Goal: Complete application form

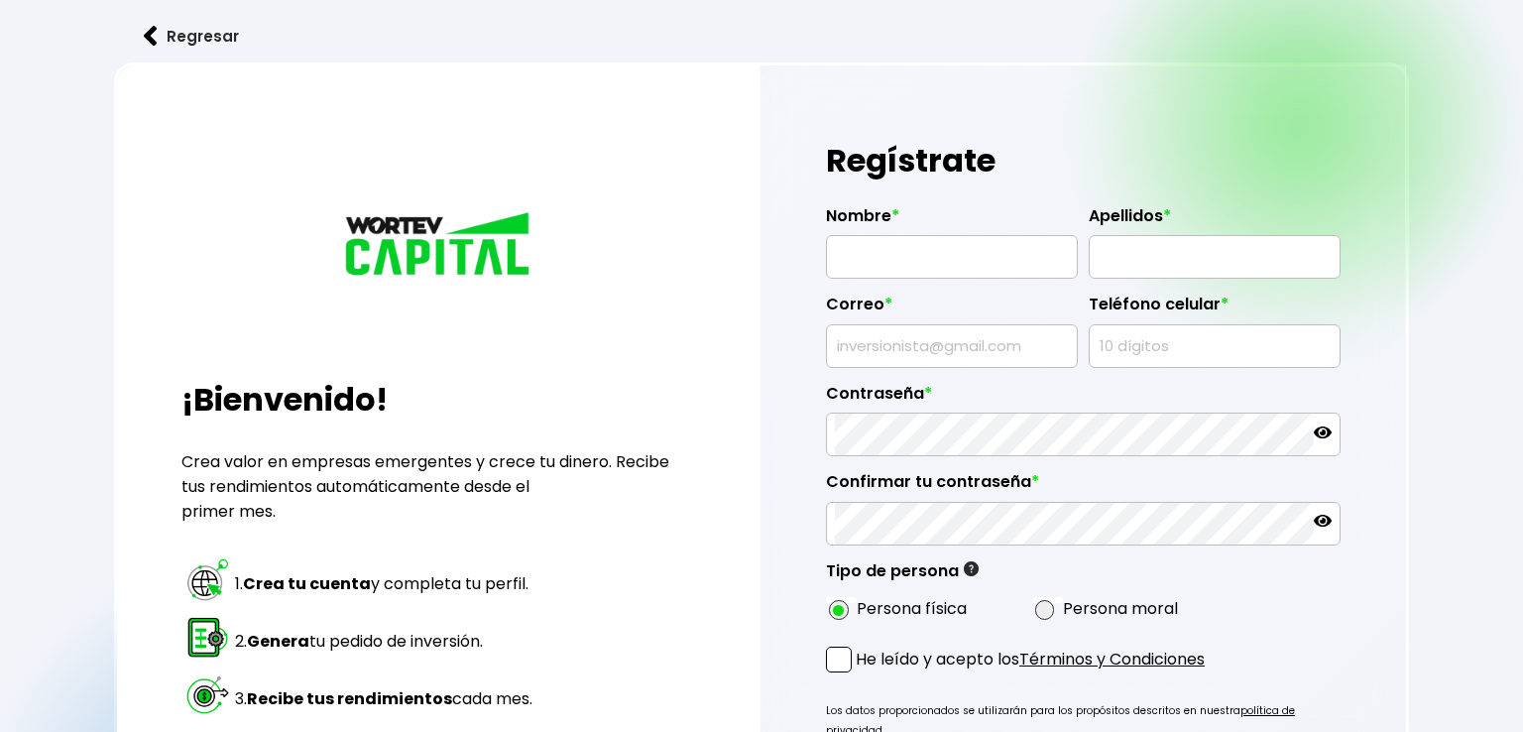
radio input "true"
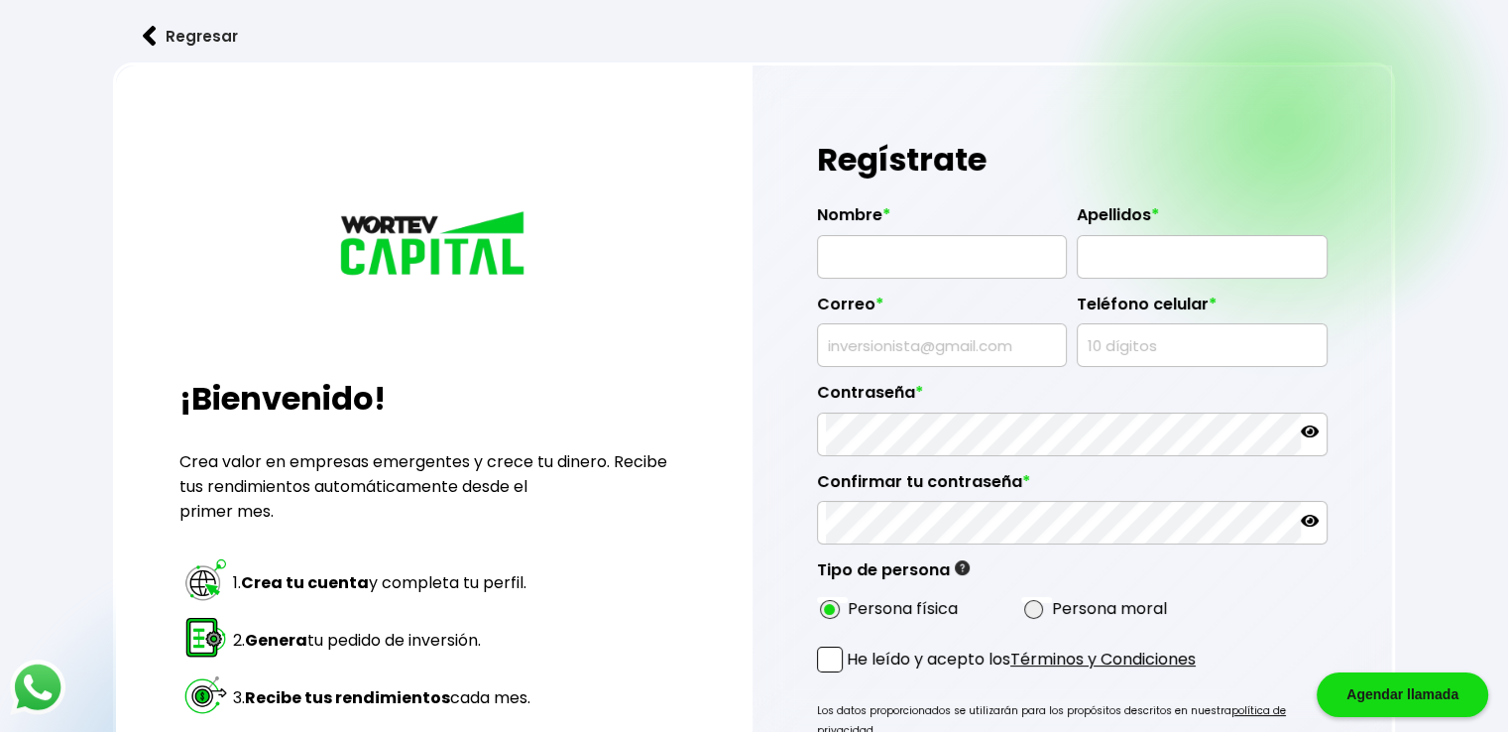
click at [153, 34] on img at bounding box center [150, 36] width 14 height 21
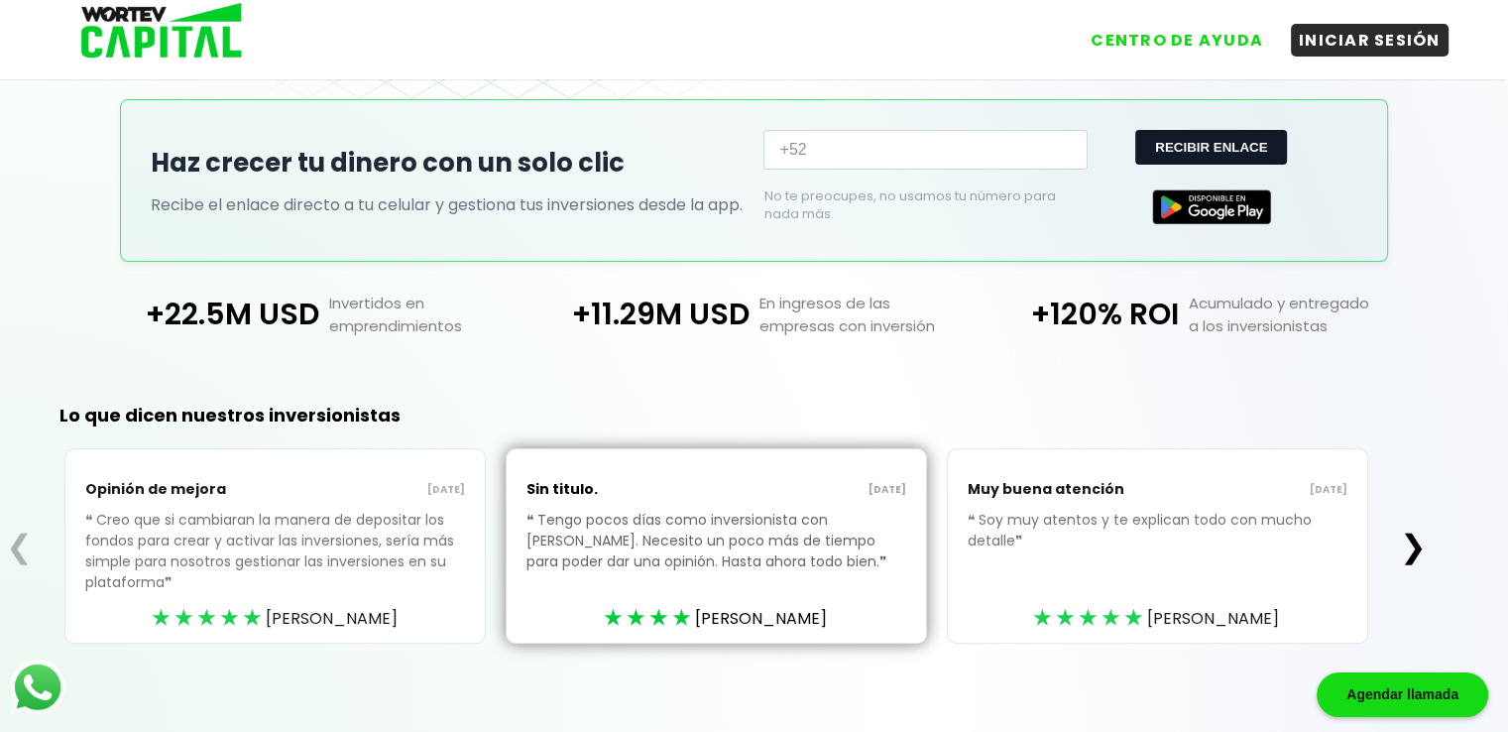
scroll to position [297, 0]
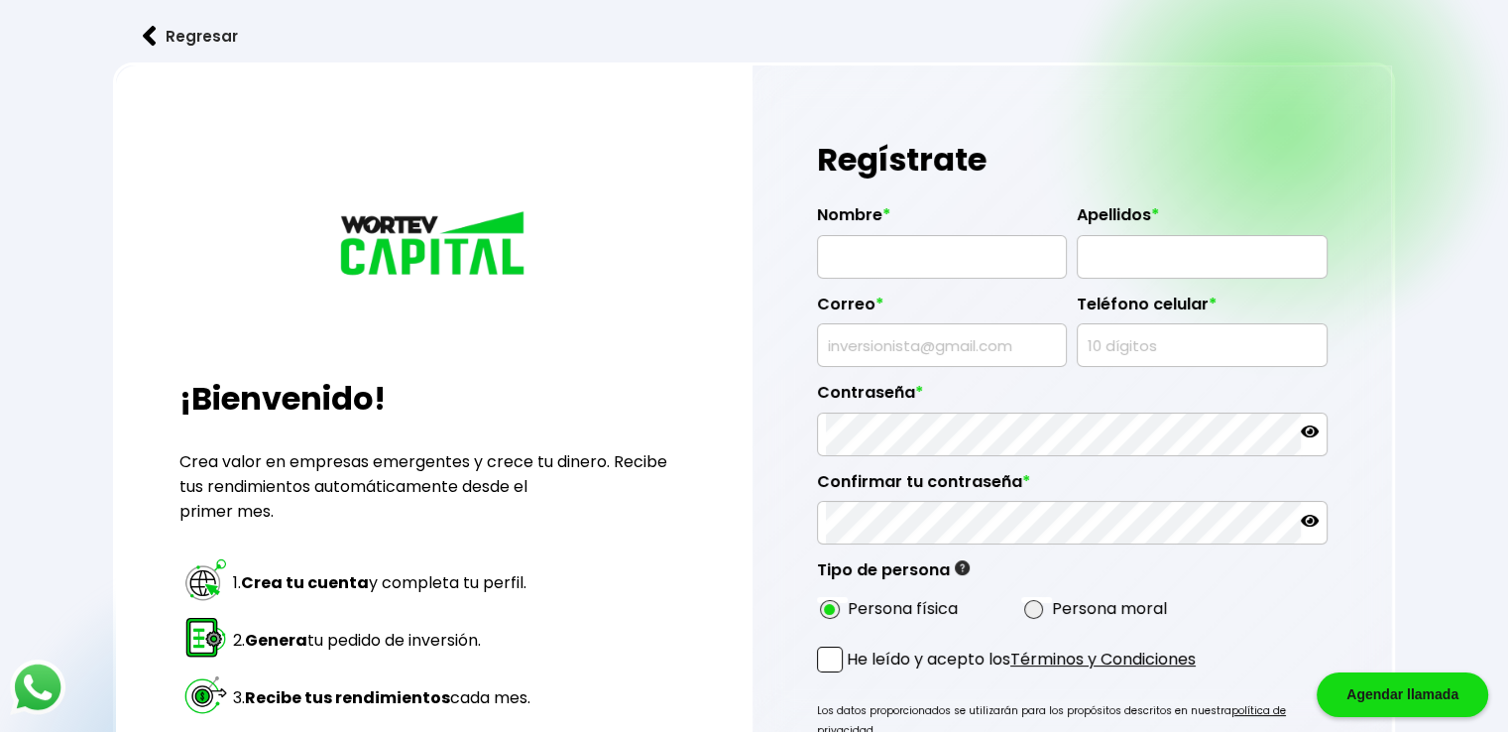
click at [172, 35] on button "Regresar" at bounding box center [190, 36] width 155 height 53
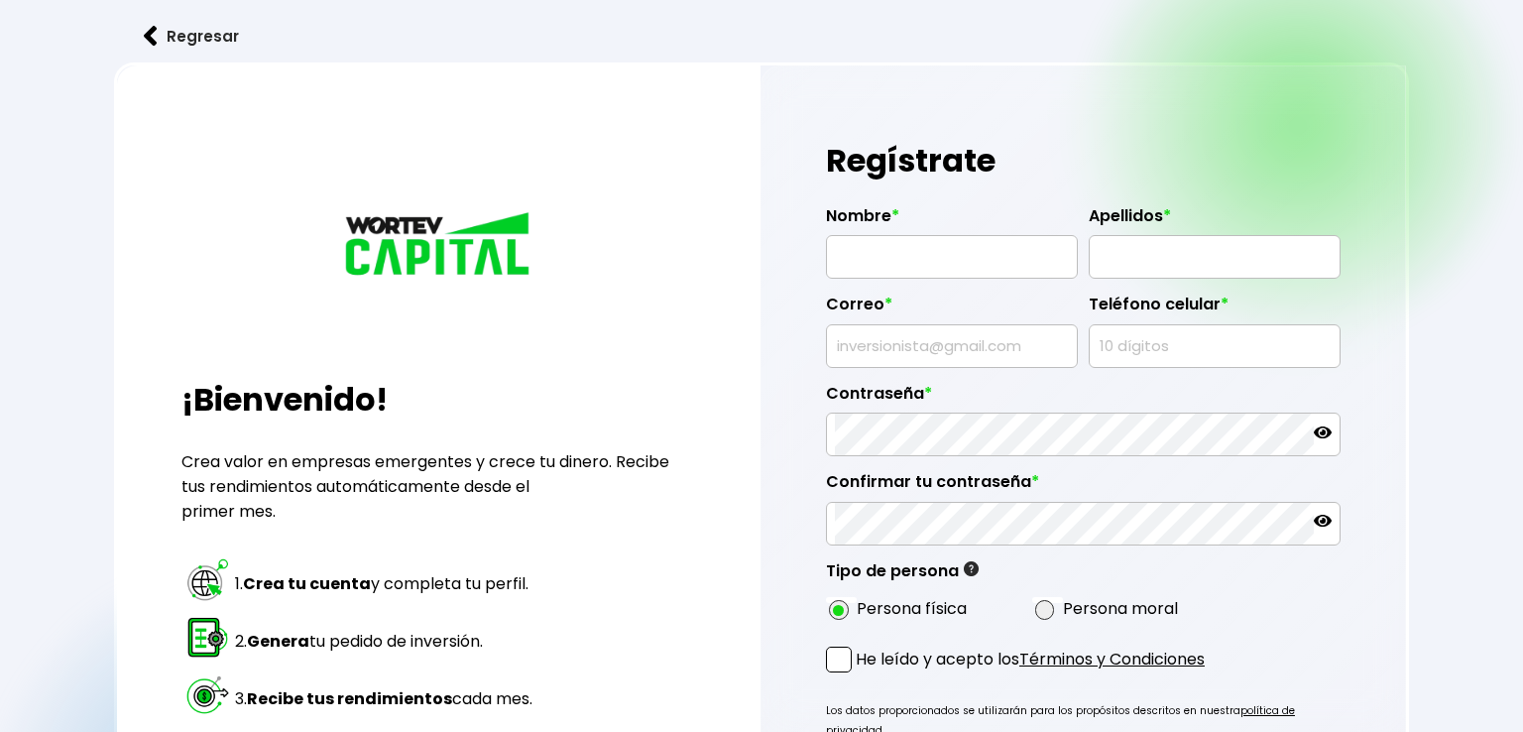
radio input "true"
